Goal: Transaction & Acquisition: Purchase product/service

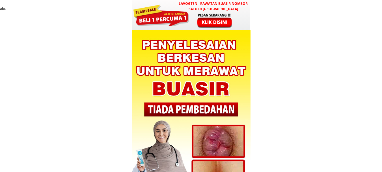
click at [207, 18] on div at bounding box center [215, 21] width 47 height 16
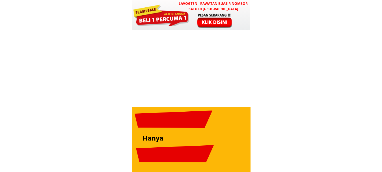
scroll to position [2003, 0]
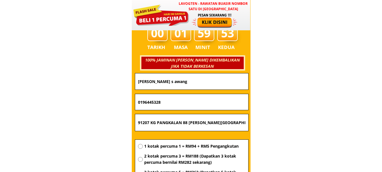
click at [198, 88] on input "[PERSON_NAME] s awang" at bounding box center [192, 81] width 110 height 16
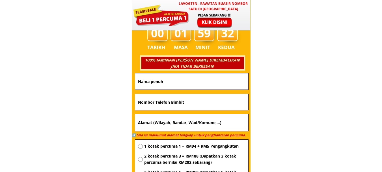
click at [163, 79] on input "text" at bounding box center [192, 81] width 110 height 16
paste input "Ali bin haron"
type input "Ali bin haron"
click at [163, 98] on input "text" at bounding box center [192, 102] width 110 height 16
paste input "017-7240252"
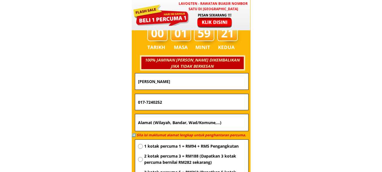
drag, startPoint x: 147, startPoint y: 102, endPoint x: 146, endPoint y: 118, distance: 15.6
click at [147, 103] on input "017-7240252" at bounding box center [192, 102] width 110 height 16
type input "0177240252"
click at [153, 124] on input "text" at bounding box center [192, 122] width 110 height 17
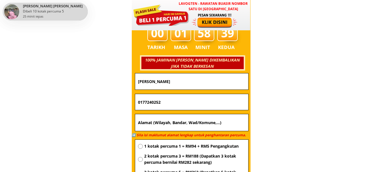
click at [210, 127] on input "text" at bounding box center [192, 122] width 110 height 17
paste input "1005 jln gadong jaya 20 tmn"
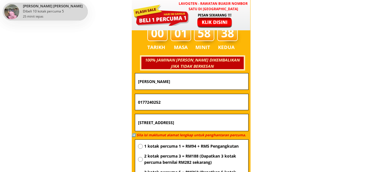
type input "1005 jln gadong jaya 20 tmn"
click at [203, 148] on span "1 kotak percuma 1 = RM94 + RM5 Pengangkutan" at bounding box center [194, 146] width 101 height 6
radio input "true"
click at [203, 124] on input "1005 jln gadong jaya 20 tmn" at bounding box center [192, 122] width 110 height 17
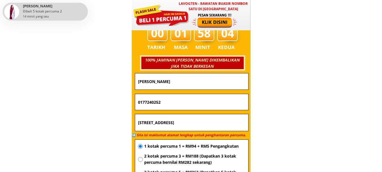
paste input "71900 Labu, Negeri Sembilan,"
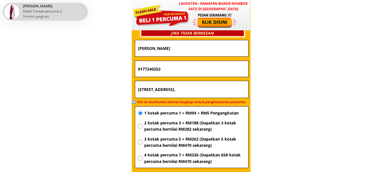
scroll to position [2059, 0]
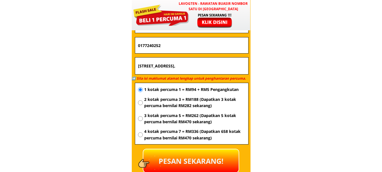
type input "1005 jln gadong jaya 20 tmn 71900 Labu, Negeri Sembilan,"
click at [188, 159] on p "PESAN SEKARANG!" at bounding box center [190, 160] width 95 height 23
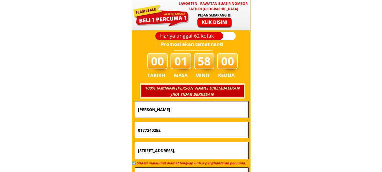
scroll to position [1974, 0]
